Goal: Task Accomplishment & Management: Use online tool/utility

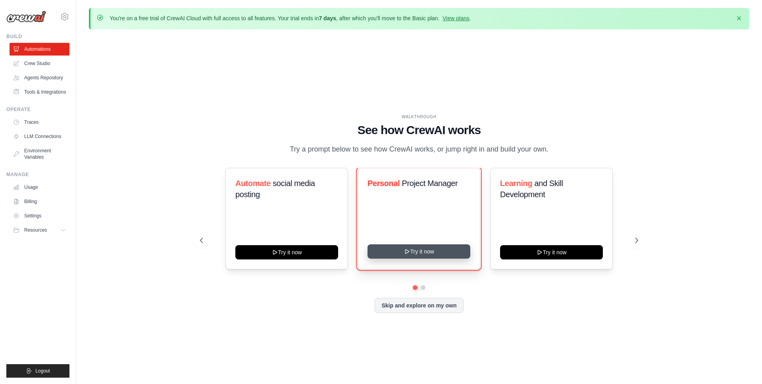
click at [436, 253] on button "Try it now" at bounding box center [419, 252] width 103 height 14
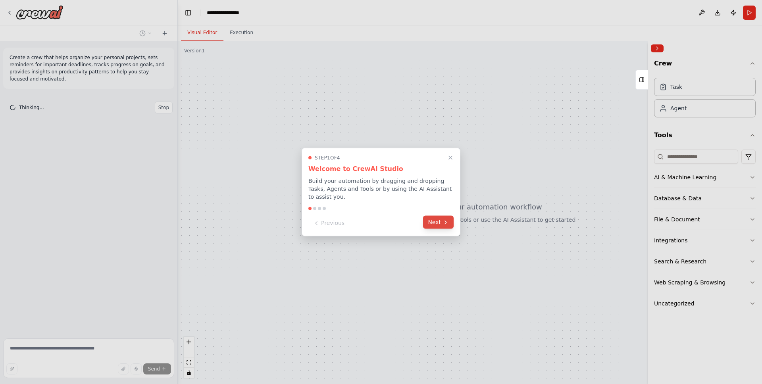
click at [449, 222] on button "Next" at bounding box center [438, 222] width 31 height 13
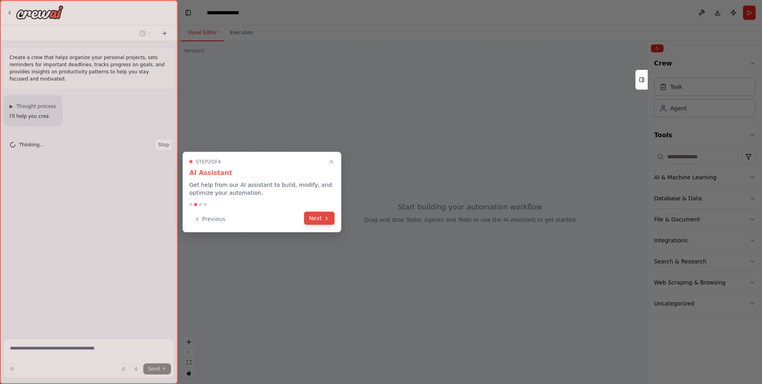
click at [323, 223] on button "Next" at bounding box center [319, 218] width 31 height 13
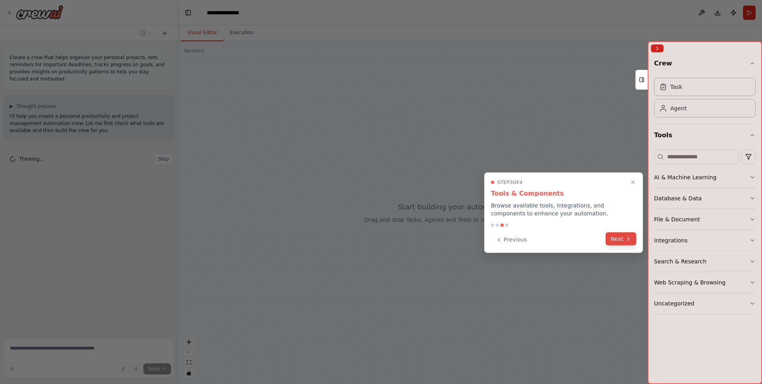
click at [617, 236] on button "Next" at bounding box center [621, 239] width 31 height 13
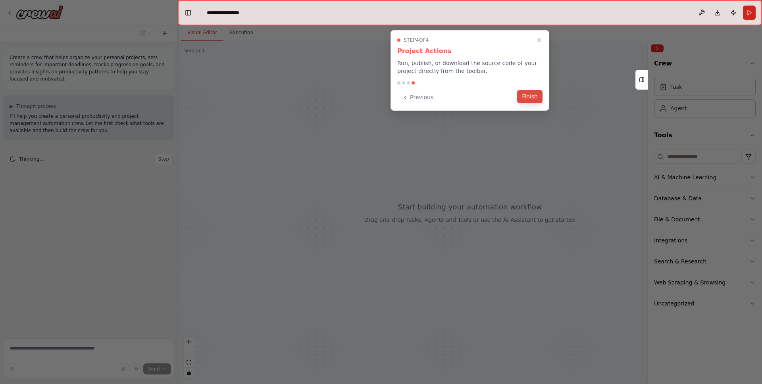
click at [528, 96] on button "Finish" at bounding box center [529, 96] width 25 height 13
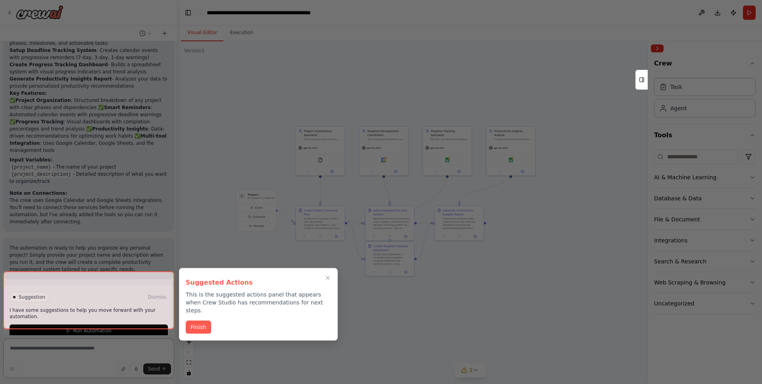
scroll to position [790, 0]
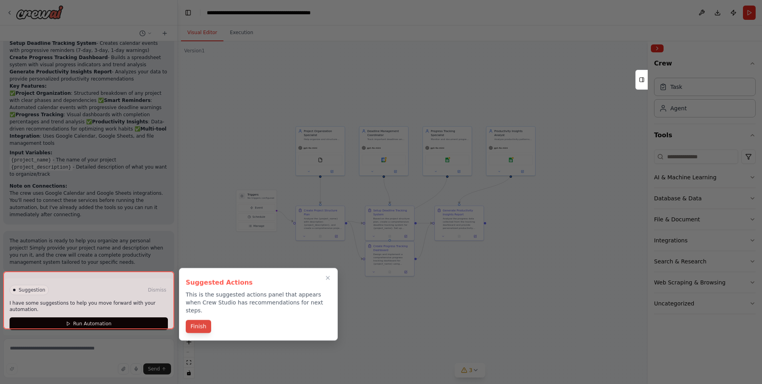
click at [199, 320] on button "Finish" at bounding box center [198, 326] width 25 height 13
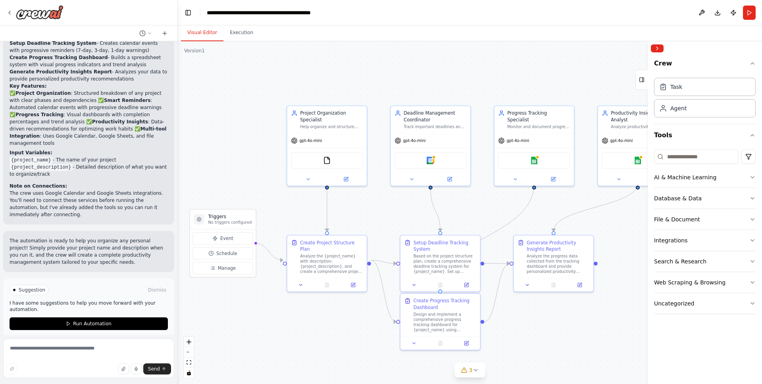
drag, startPoint x: 326, startPoint y: 231, endPoint x: 323, endPoint y: 310, distance: 79.1
click at [326, 308] on div ".deletable-edge-delete-btn { width: 20px; height: 20px; border: 0px solid #ffff…" at bounding box center [470, 212] width 584 height 343
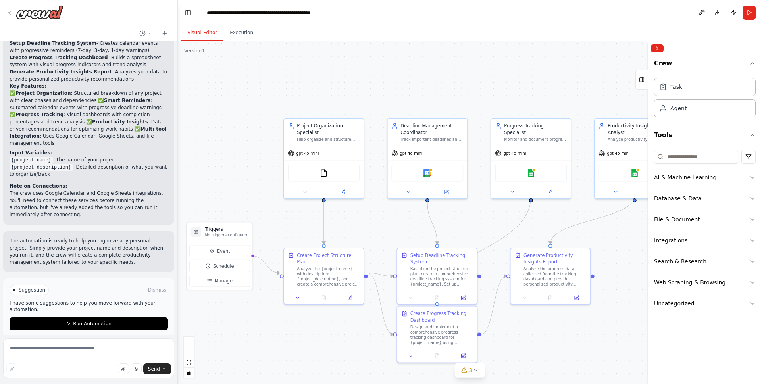
drag, startPoint x: 318, startPoint y: 299, endPoint x: 315, endPoint y: 312, distance: 12.7
click at [315, 312] on div ".deletable-edge-delete-btn { width: 20px; height: 20px; border: 0px solid #ffff…" at bounding box center [470, 212] width 584 height 343
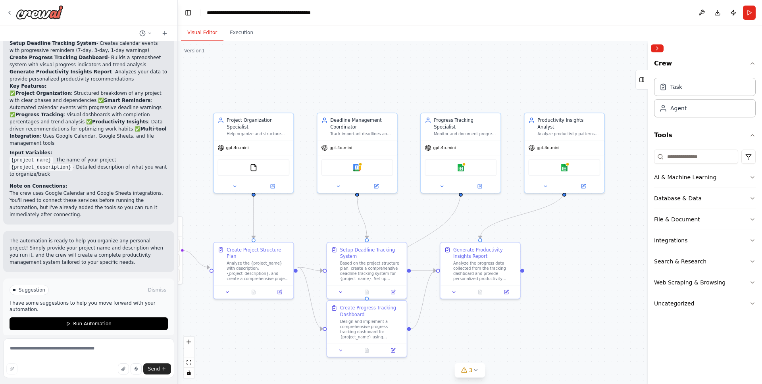
drag, startPoint x: 320, startPoint y: 312, endPoint x: 250, endPoint y: 306, distance: 70.5
click at [250, 306] on div ".deletable-edge-delete-btn { width: 20px; height: 20px; border: 0px solid #ffff…" at bounding box center [470, 212] width 584 height 343
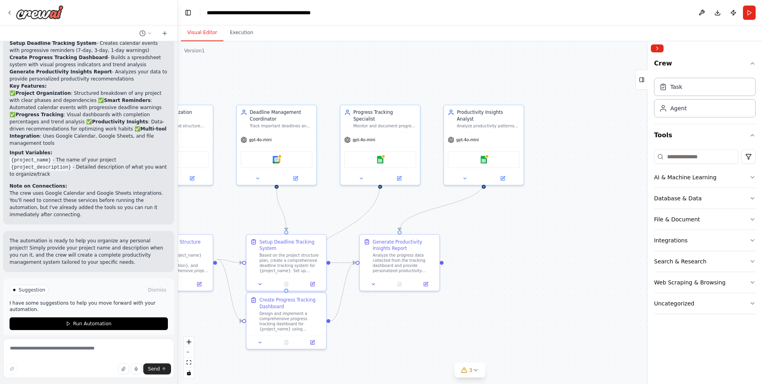
drag, startPoint x: 465, startPoint y: 324, endPoint x: 384, endPoint y: 316, distance: 81.0
click at [384, 316] on div ".deletable-edge-delete-btn { width: 20px; height: 20px; border: 0px solid #ffff…" at bounding box center [470, 212] width 584 height 343
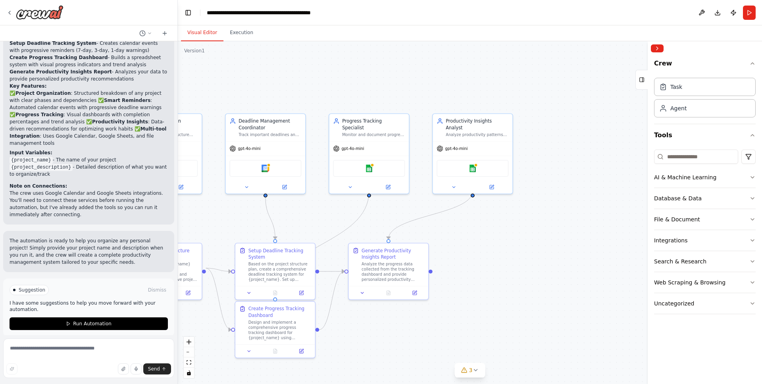
drag, startPoint x: 393, startPoint y: 316, endPoint x: 382, endPoint y: 324, distance: 14.1
click at [382, 324] on div ".deletable-edge-delete-btn { width: 20px; height: 20px; border: 0px solid #ffff…" at bounding box center [470, 212] width 584 height 343
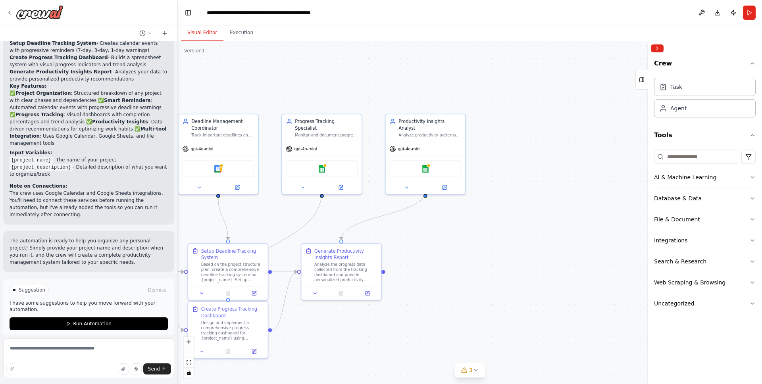
drag, startPoint x: 436, startPoint y: 324, endPoint x: 389, endPoint y: 324, distance: 46.9
click at [389, 324] on div ".deletable-edge-delete-btn { width: 20px; height: 20px; border: 0px solid #ffff…" at bounding box center [470, 212] width 584 height 343
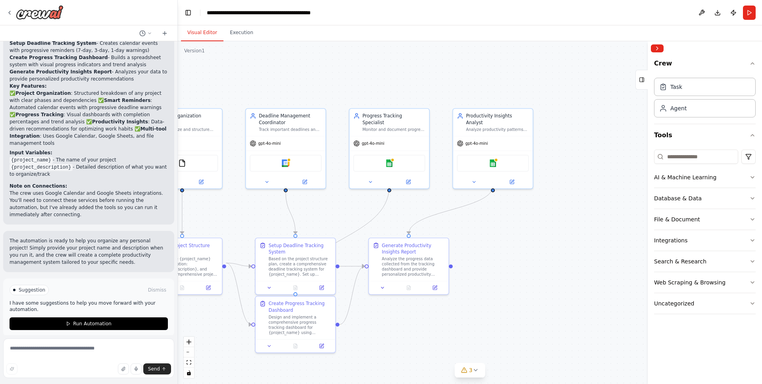
drag, startPoint x: 327, startPoint y: 334, endPoint x: 395, endPoint y: 328, distance: 67.7
click at [395, 328] on div ".deletable-edge-delete-btn { width: 20px; height: 20px; border: 0px solid #ffff…" at bounding box center [470, 212] width 584 height 343
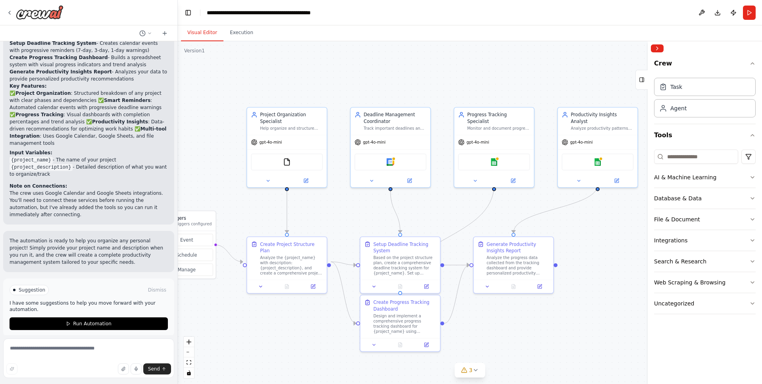
drag, startPoint x: 405, startPoint y: 326, endPoint x: 467, endPoint y: 324, distance: 62.4
click at [467, 324] on div ".deletable-edge-delete-btn { width: 20px; height: 20px; border: 0px solid #ffff…" at bounding box center [470, 212] width 584 height 343
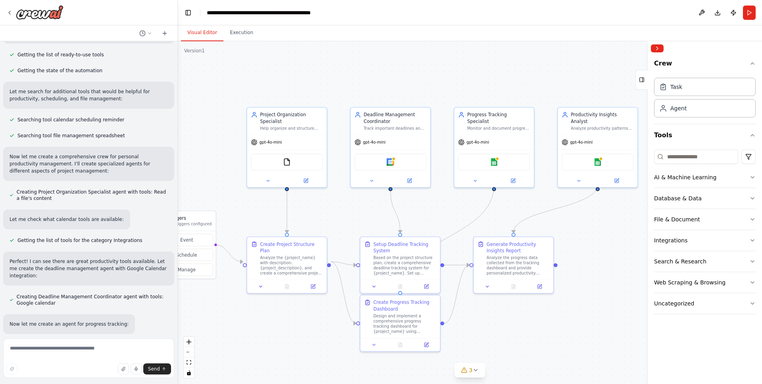
scroll to position [0, 0]
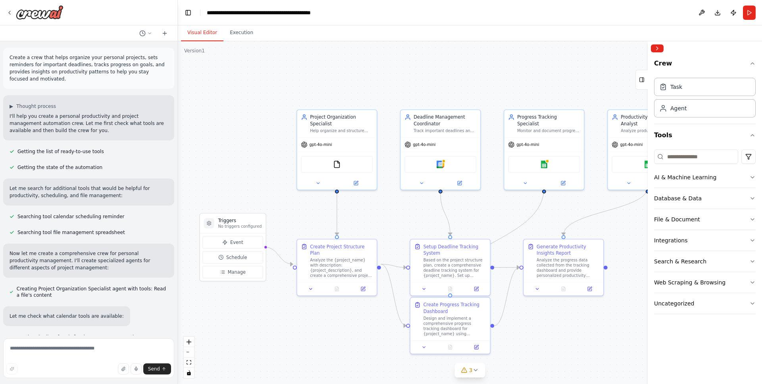
drag, startPoint x: 242, startPoint y: 326, endPoint x: 292, endPoint y: 328, distance: 50.1
click at [292, 328] on div ".deletable-edge-delete-btn { width: 20px; height: 20px; border: 0px solid #ffff…" at bounding box center [470, 212] width 584 height 343
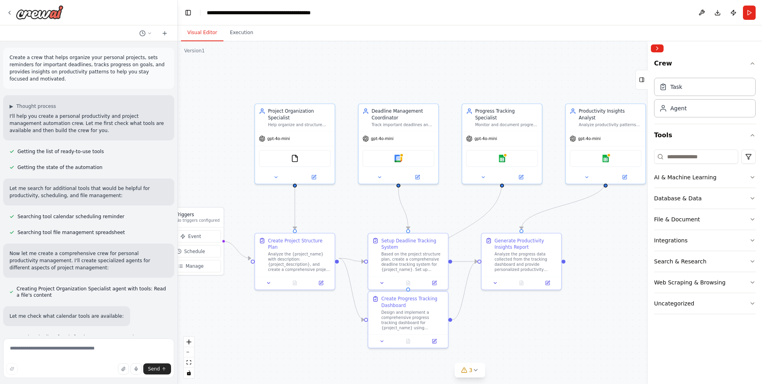
drag, startPoint x: 334, startPoint y: 325, endPoint x: 292, endPoint y: 319, distance: 42.5
click at [292, 319] on div ".deletable-edge-delete-btn { width: 20px; height: 20px; border: 0px solid #ffff…" at bounding box center [470, 212] width 584 height 343
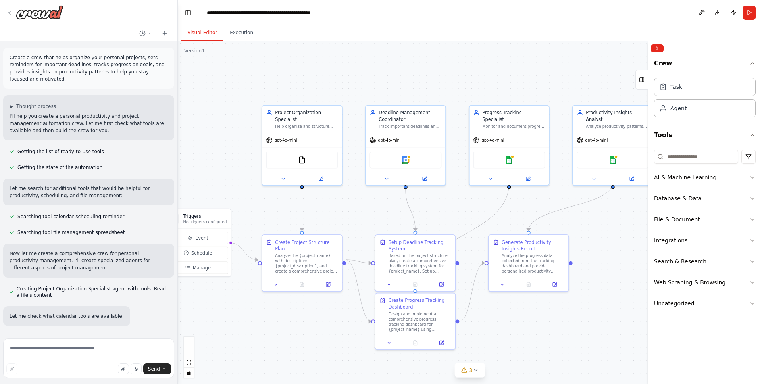
drag, startPoint x: 257, startPoint y: 324, endPoint x: 264, endPoint y: 325, distance: 7.2
click at [264, 325] on div ".deletable-edge-delete-btn { width: 20px; height: 20px; border: 0px solid #ffff…" at bounding box center [470, 212] width 584 height 343
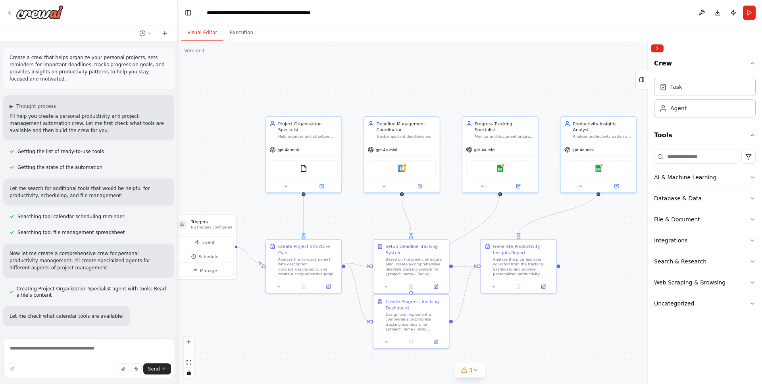
drag, startPoint x: 260, startPoint y: 324, endPoint x: 271, endPoint y: 324, distance: 10.7
click at [271, 324] on div ".deletable-edge-delete-btn { width: 20px; height: 20px; border: 0px solid #ffff…" at bounding box center [470, 212] width 584 height 343
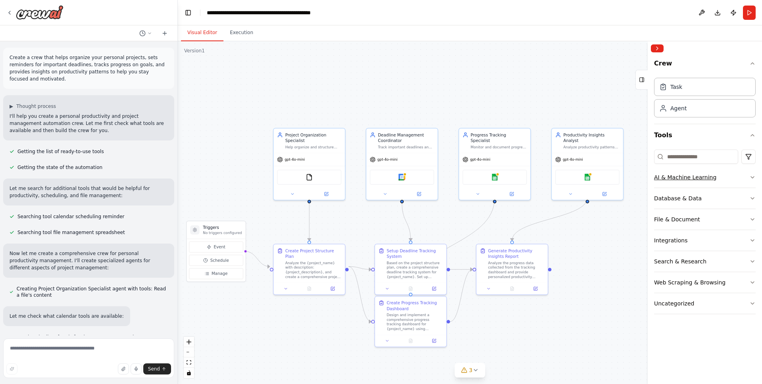
click at [696, 179] on div "AI & Machine Learning" at bounding box center [685, 178] width 62 height 8
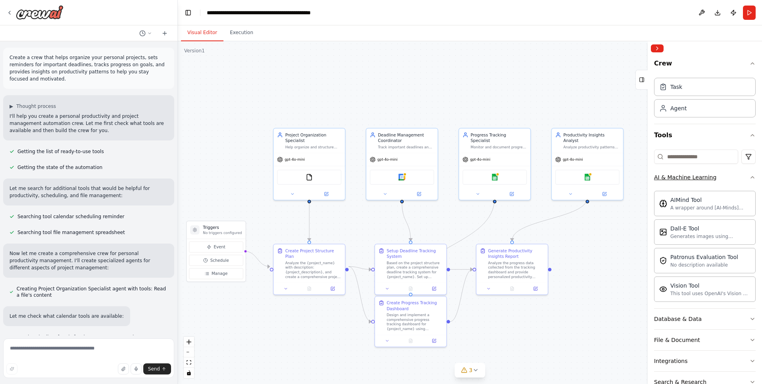
click at [752, 176] on icon "button" at bounding box center [753, 177] width 6 height 6
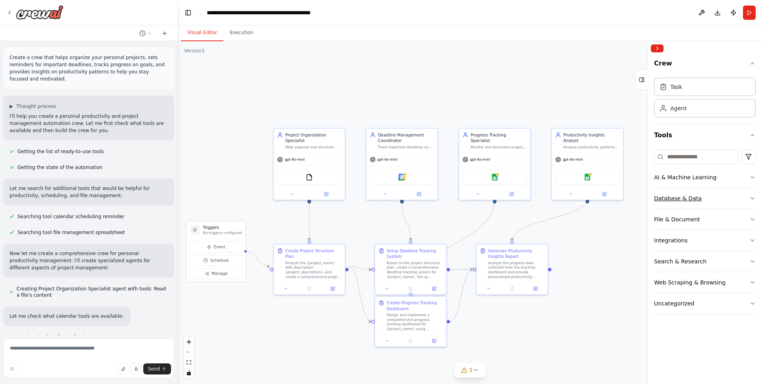
click at [753, 199] on icon "button" at bounding box center [752, 199] width 3 height 2
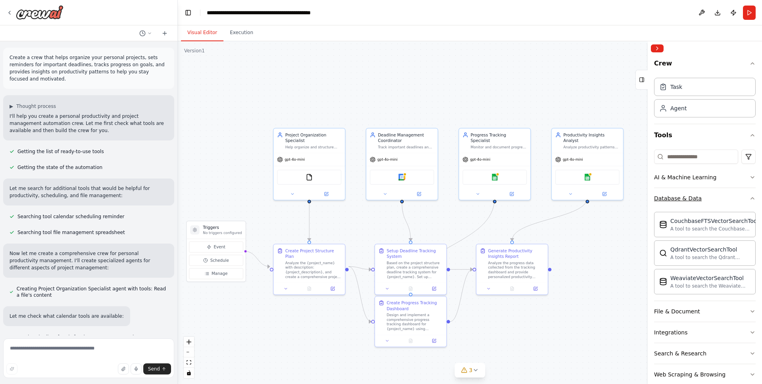
click at [754, 197] on icon "button" at bounding box center [753, 198] width 6 height 6
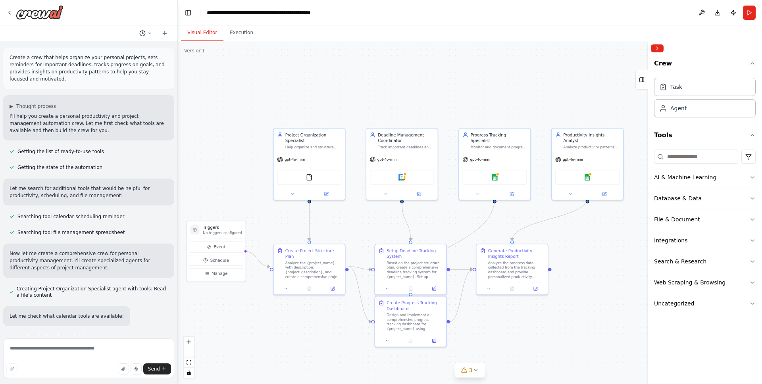
click at [150, 33] on icon at bounding box center [149, 33] width 2 height 1
click at [253, 120] on div ".deletable-edge-delete-btn { width: 20px; height: 20px; border: 0px solid #ffff…" at bounding box center [470, 212] width 584 height 343
click at [477, 372] on icon at bounding box center [475, 370] width 6 height 6
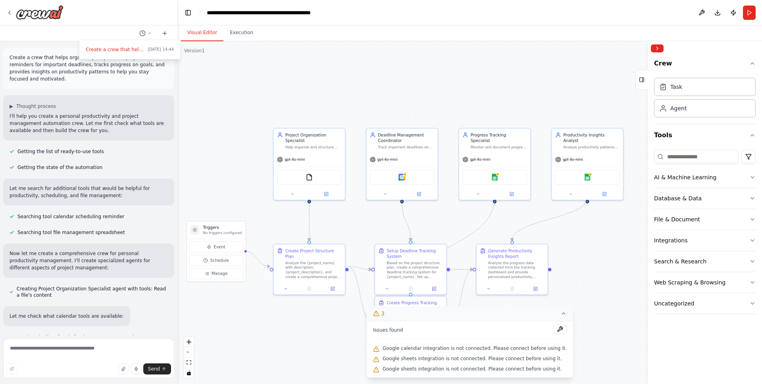
click at [355, 342] on div ".deletable-edge-delete-btn { width: 20px; height: 20px; border: 0px solid #ffff…" at bounding box center [470, 212] width 584 height 343
click at [562, 314] on icon at bounding box center [563, 314] width 3 height 2
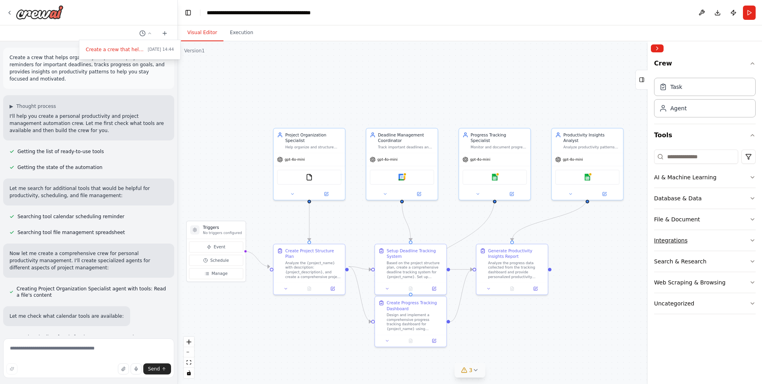
click at [696, 240] on button "Integrations" at bounding box center [705, 240] width 102 height 21
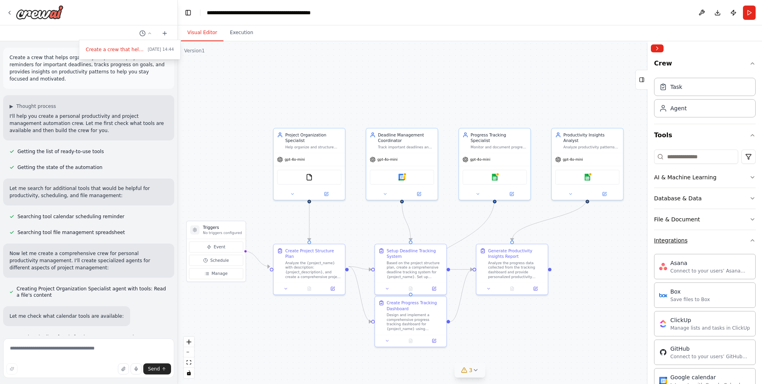
click at [753, 241] on icon "button" at bounding box center [753, 240] width 6 height 6
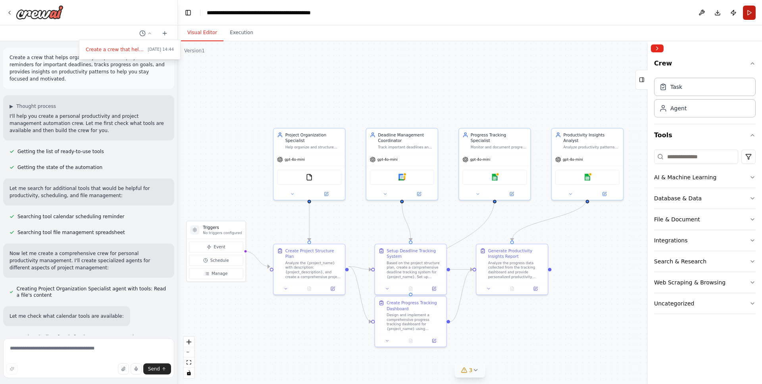
click at [746, 13] on button "Run" at bounding box center [749, 13] width 13 height 14
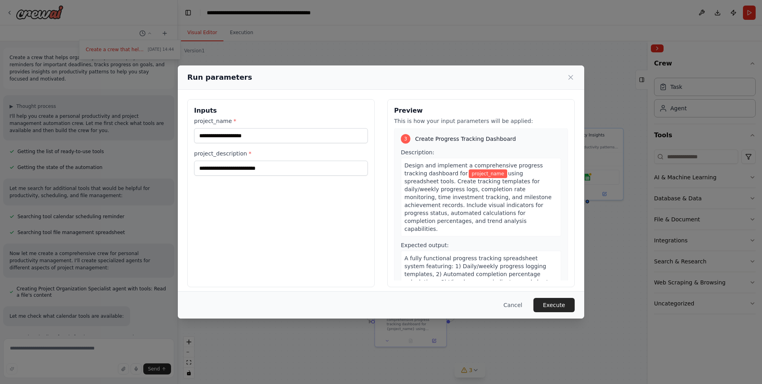
scroll to position [451, 0]
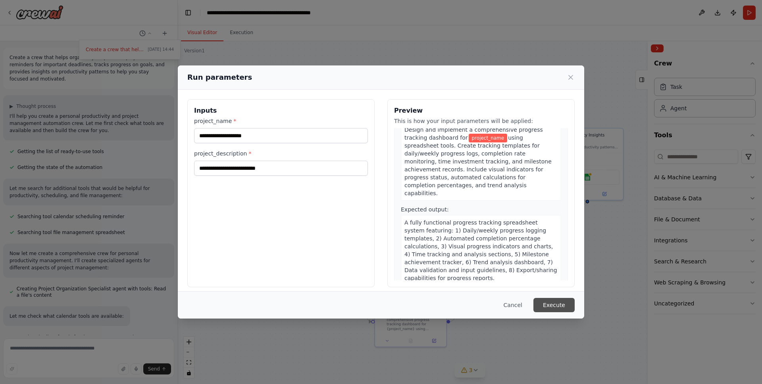
click at [557, 305] on button "Execute" at bounding box center [554, 305] width 41 height 14
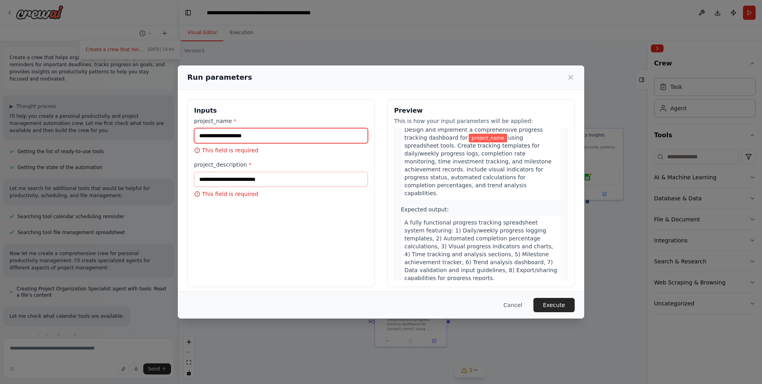
click at [265, 135] on input "project_name *" at bounding box center [281, 135] width 174 height 15
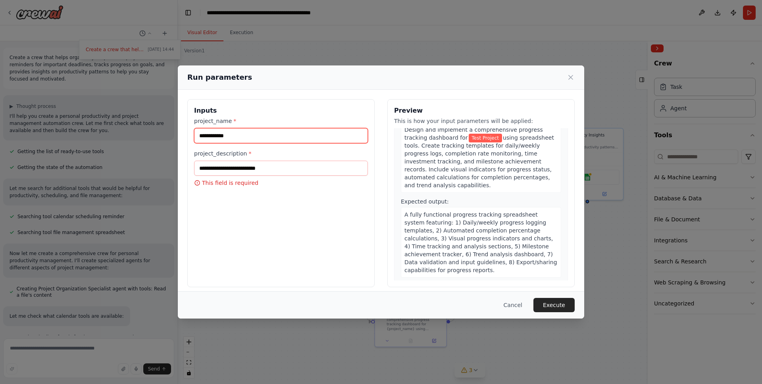
type input "**********"
click at [274, 172] on input "project_description *" at bounding box center [281, 168] width 174 height 15
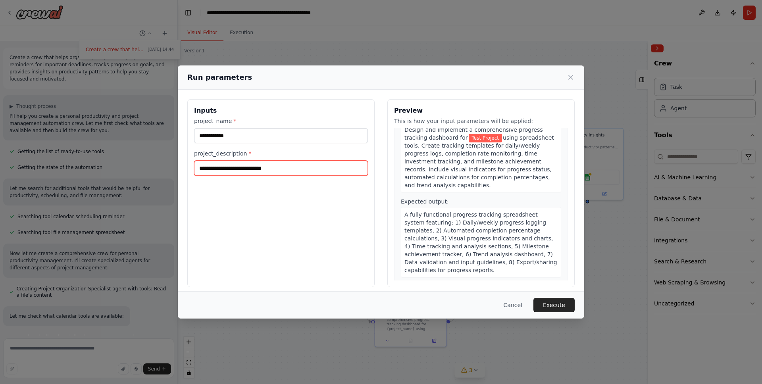
type input "**********"
click at [564, 304] on button "Execute" at bounding box center [554, 305] width 41 height 14
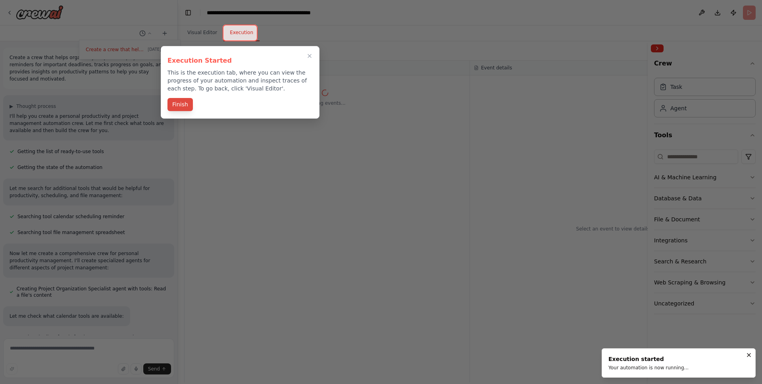
drag, startPoint x: 181, startPoint y: 105, endPoint x: 217, endPoint y: 141, distance: 51.4
click at [181, 105] on button "Finish" at bounding box center [180, 105] width 25 height 13
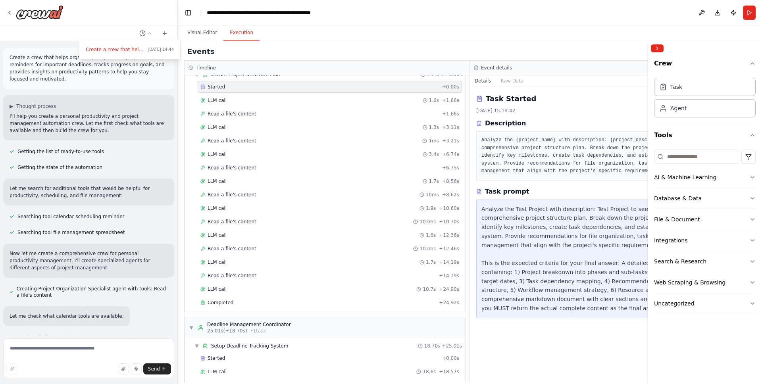
scroll to position [0, 0]
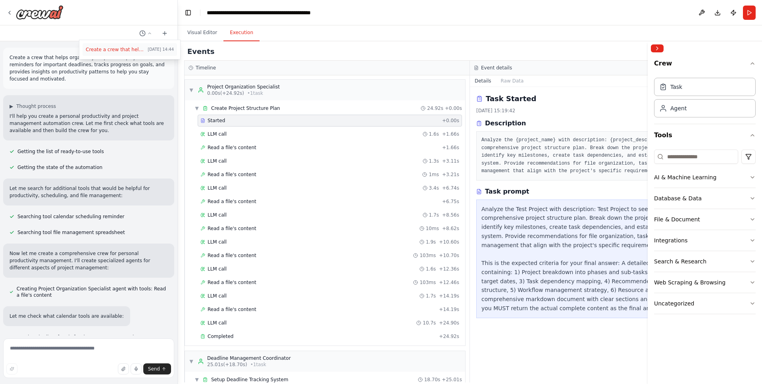
click at [111, 50] on span "Create a crew that helps organize your personal projects, sets reminders for im…" at bounding box center [115, 49] width 59 height 6
click at [656, 49] on button "Collapse right sidebar" at bounding box center [657, 48] width 13 height 8
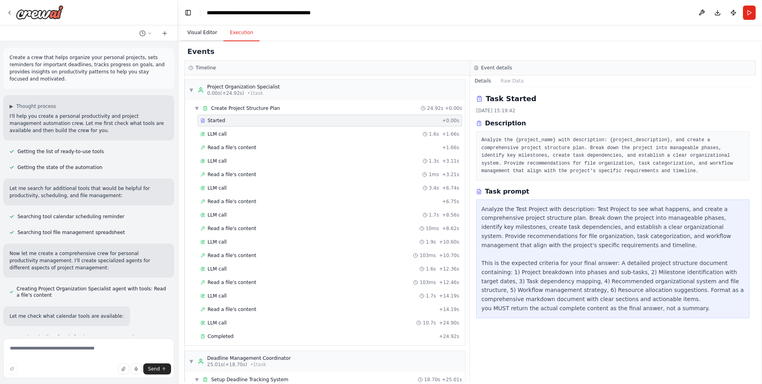
click at [202, 32] on button "Visual Editor" at bounding box center [202, 33] width 42 height 17
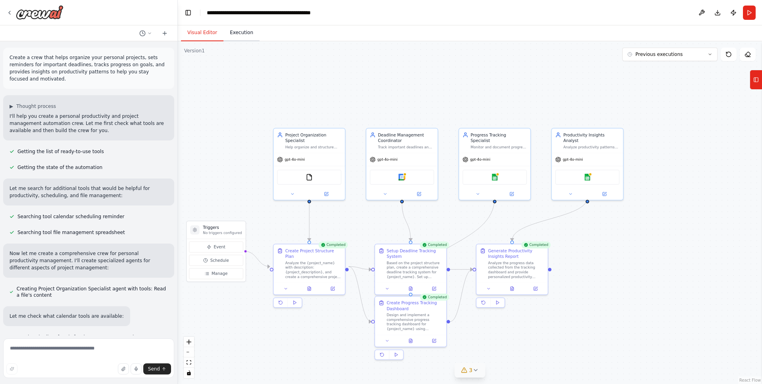
click at [238, 35] on button "Execution" at bounding box center [242, 33] width 36 height 17
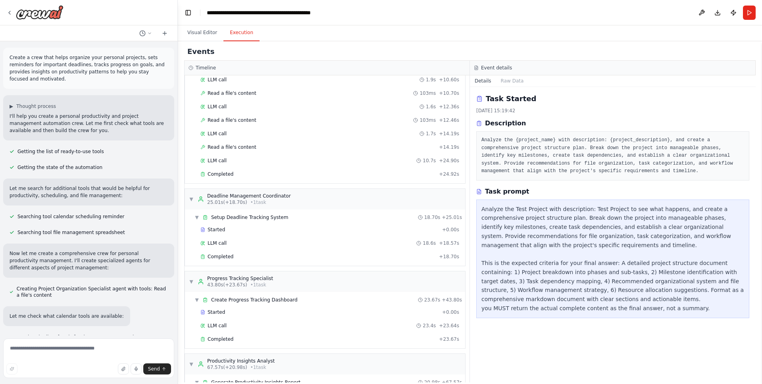
scroll to position [220, 0]
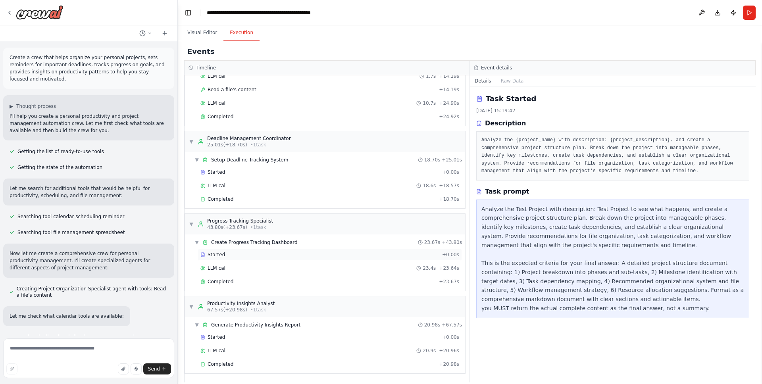
click at [218, 253] on span "Started" at bounding box center [216, 255] width 17 height 6
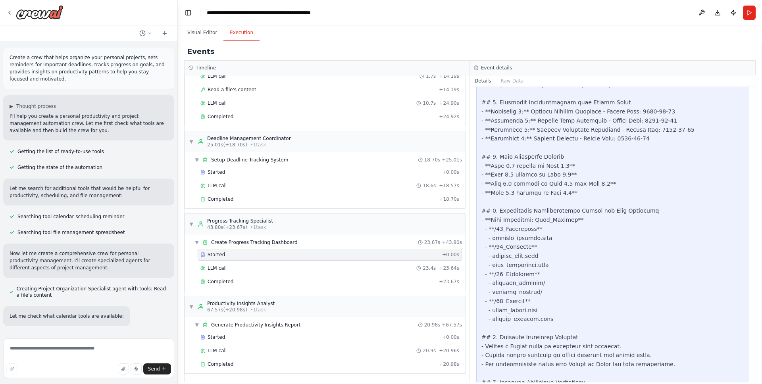
scroll to position [555, 0]
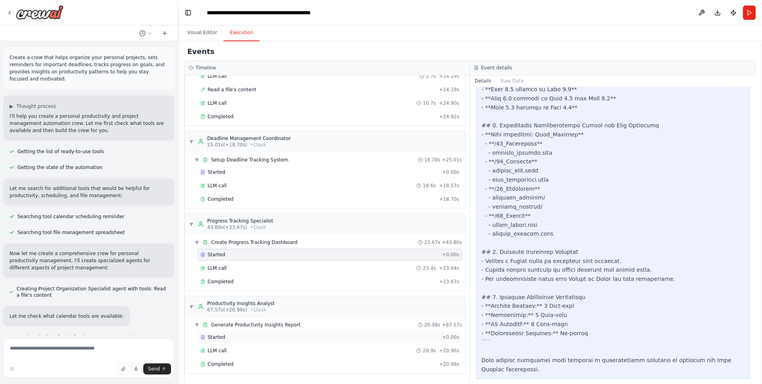
click at [226, 335] on div "Started" at bounding box center [320, 337] width 239 height 6
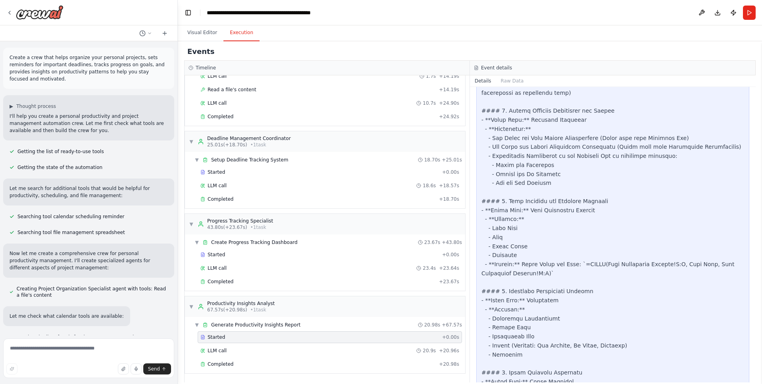
scroll to position [0, 0]
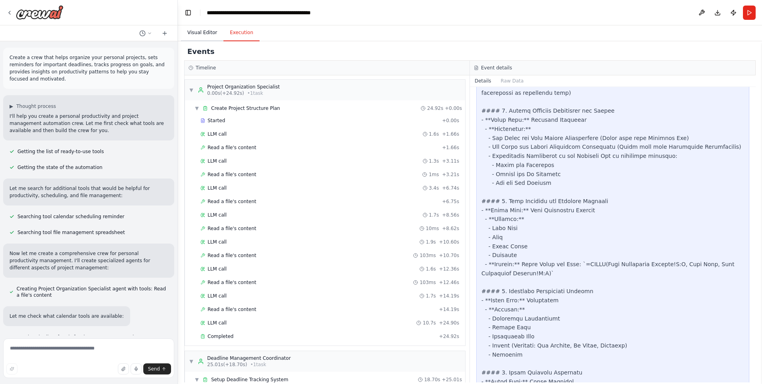
click at [199, 31] on button "Visual Editor" at bounding box center [202, 33] width 42 height 17
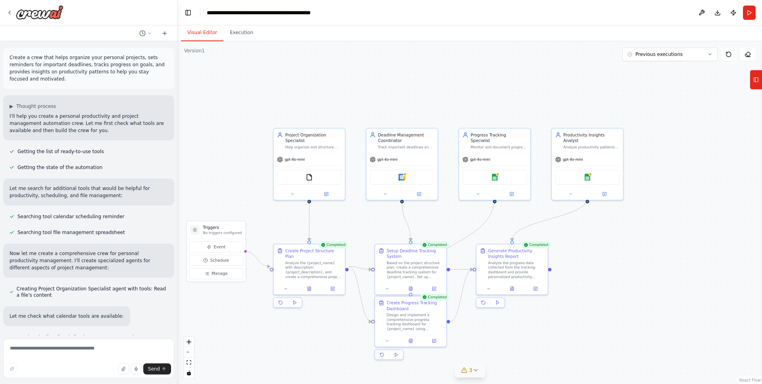
click at [488, 81] on div ".deletable-edge-delete-btn { width: 20px; height: 20px; border: 0px solid #ffff…" at bounding box center [470, 212] width 584 height 343
click at [163, 35] on icon at bounding box center [165, 33] width 6 height 6
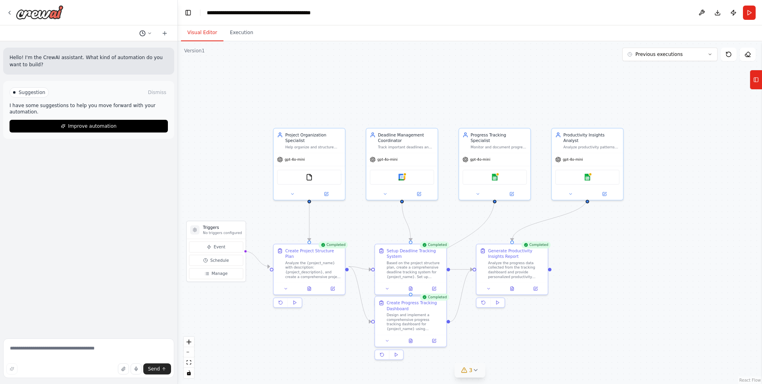
click at [148, 30] on button at bounding box center [145, 34] width 19 height 10
click at [95, 25] on div at bounding box center [89, 192] width 178 height 384
click at [8, 11] on icon at bounding box center [9, 13] width 6 height 6
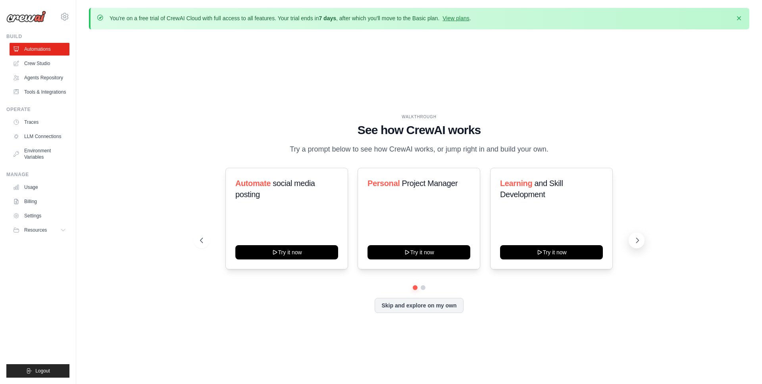
click at [640, 241] on icon at bounding box center [638, 241] width 8 height 8
click at [432, 303] on button "Skip and explore on my own" at bounding box center [419, 304] width 89 height 15
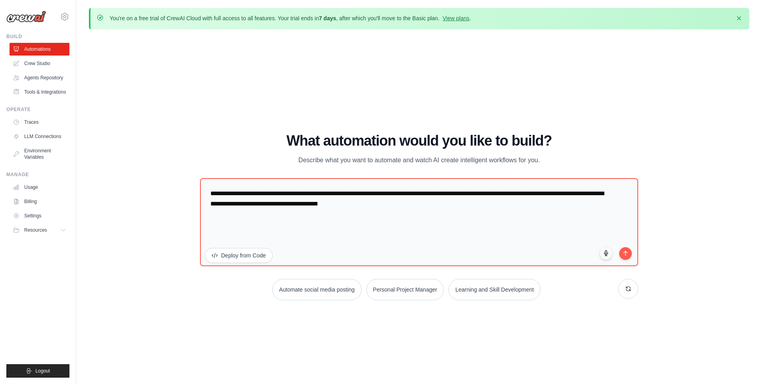
scroll to position [0, 0]
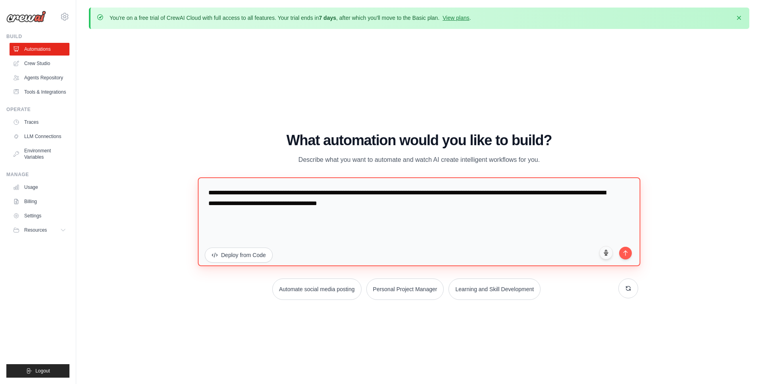
click at [344, 196] on textarea "**********" at bounding box center [419, 221] width 443 height 89
